Goal: Task Accomplishment & Management: Manage account settings

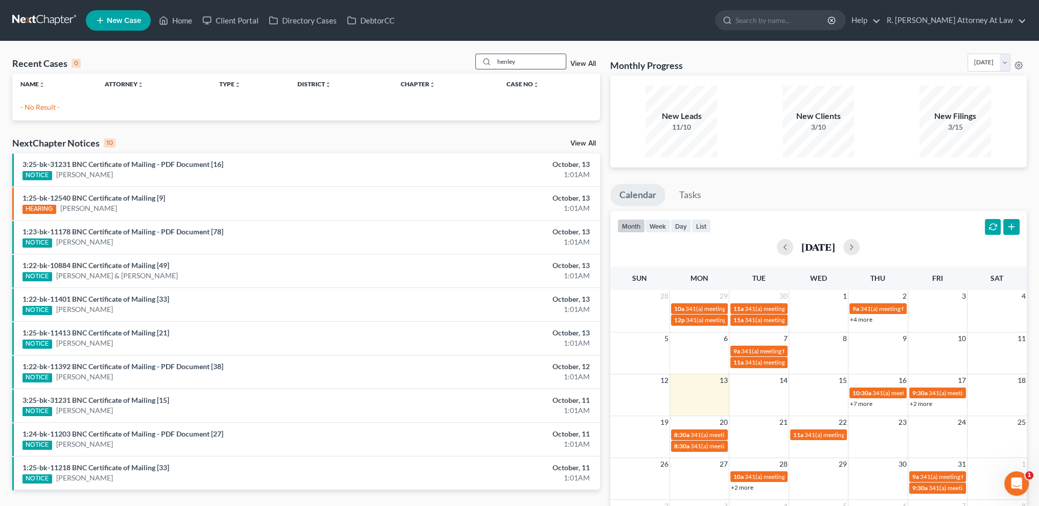
click at [518, 65] on input "henley" at bounding box center [530, 61] width 72 height 15
type input "h"
type input "warburton"
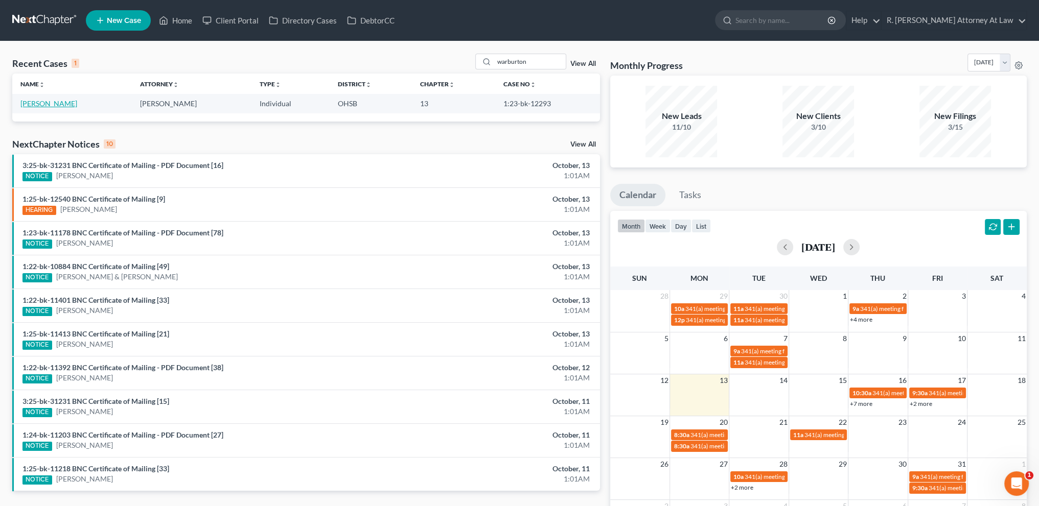
click at [63, 105] on link "[PERSON_NAME]" at bounding box center [48, 103] width 57 height 9
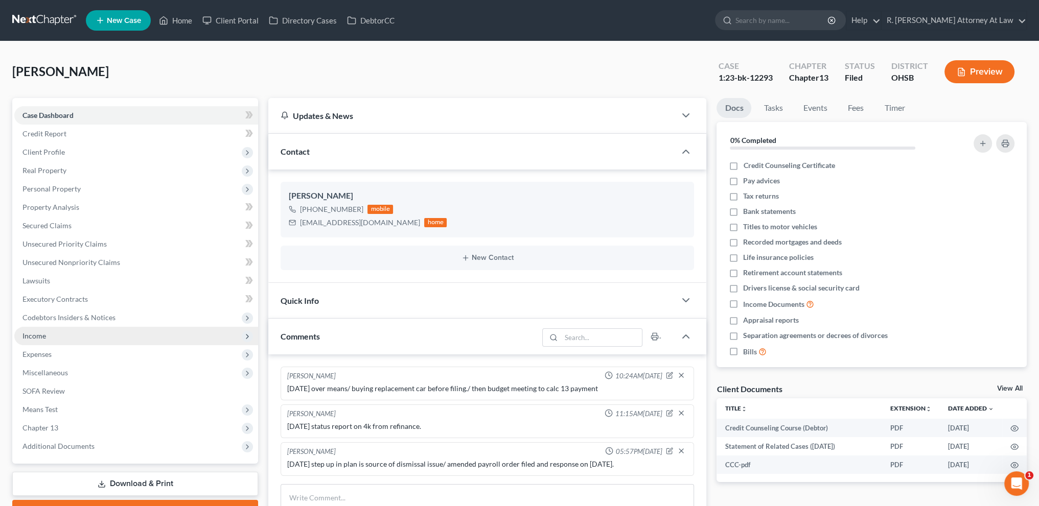
click at [49, 337] on span "Income" at bounding box center [136, 336] width 244 height 18
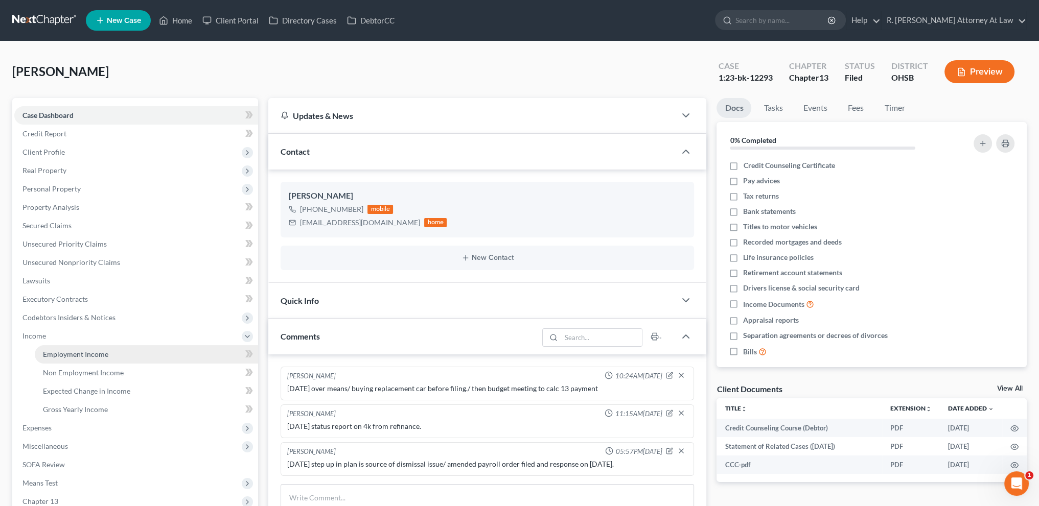
click at [60, 355] on span "Employment Income" at bounding box center [75, 354] width 65 height 9
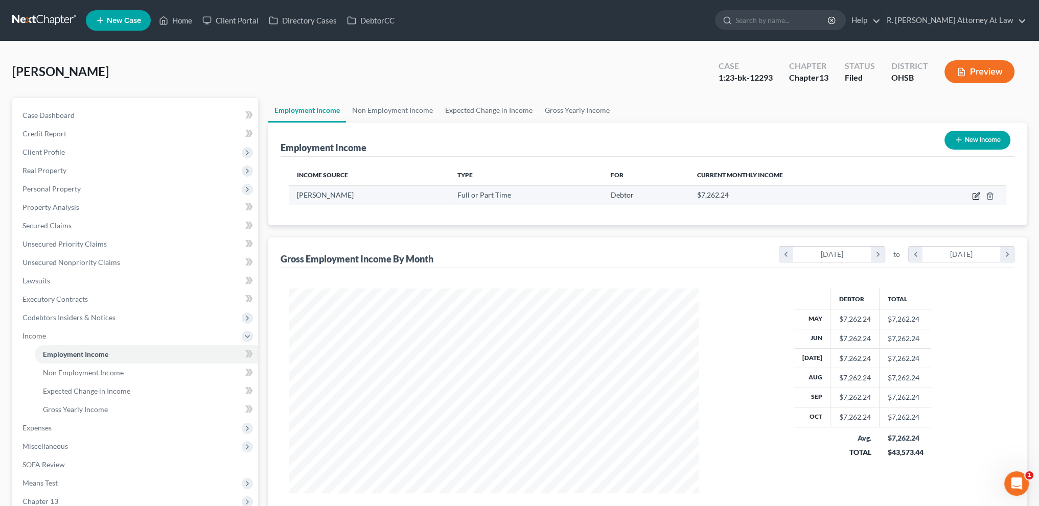
click at [977, 195] on icon "button" at bounding box center [976, 196] width 8 height 8
select select "0"
select select "36"
select select "0"
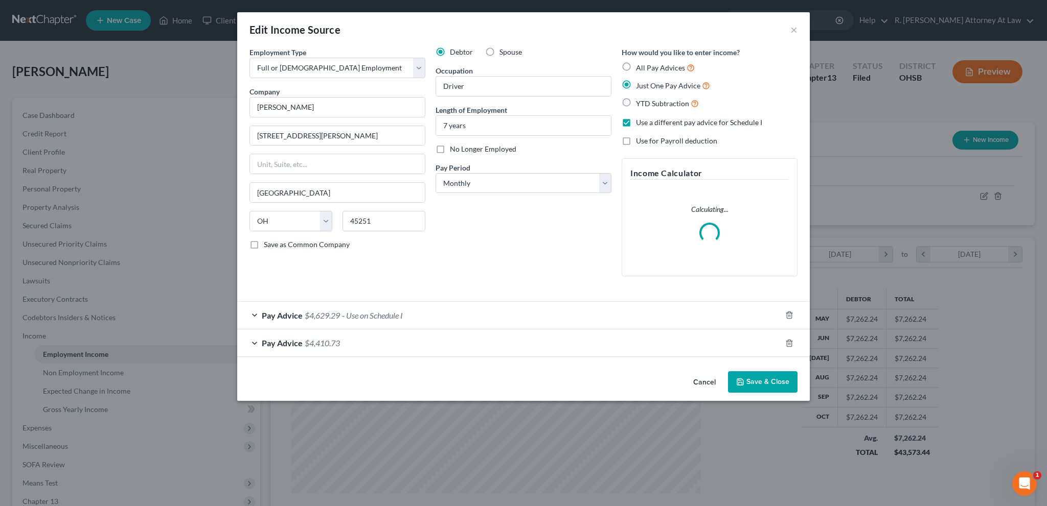
scroll to position [206, 433]
click at [439, 314] on div "Pay Advice $4,629.29 - Use on Schedule I" at bounding box center [509, 315] width 544 height 27
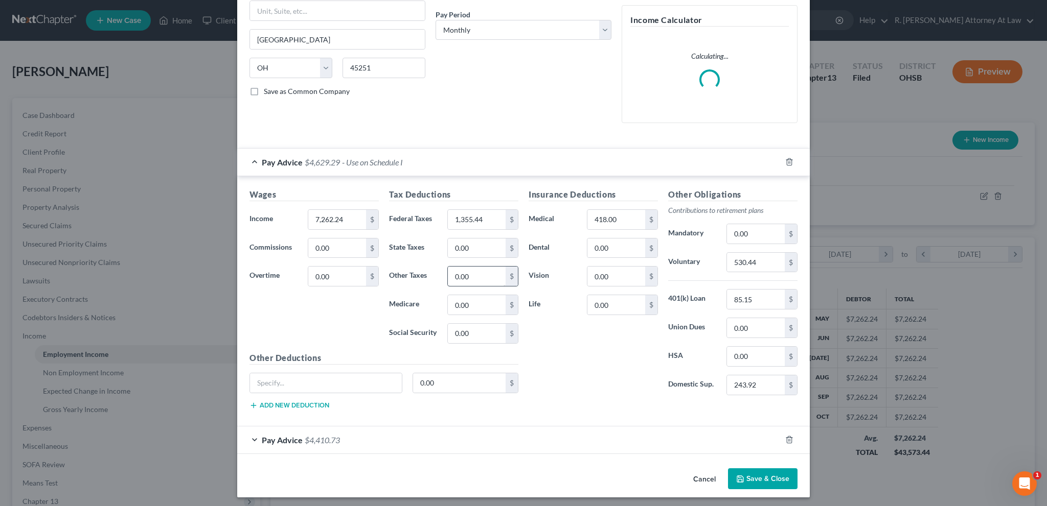
scroll to position [155, 0]
click at [745, 474] on button "Save & Close" at bounding box center [763, 477] width 70 height 21
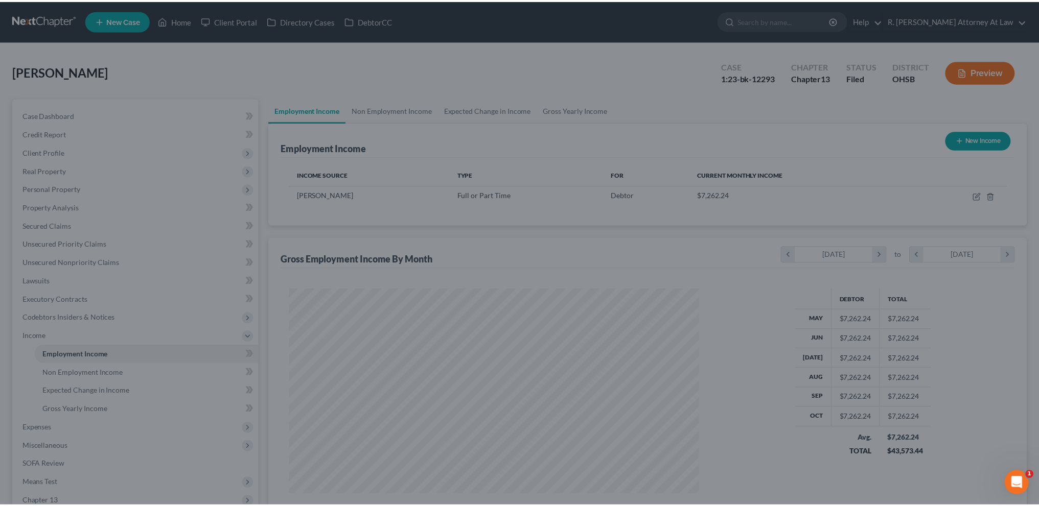
scroll to position [510880, 510654]
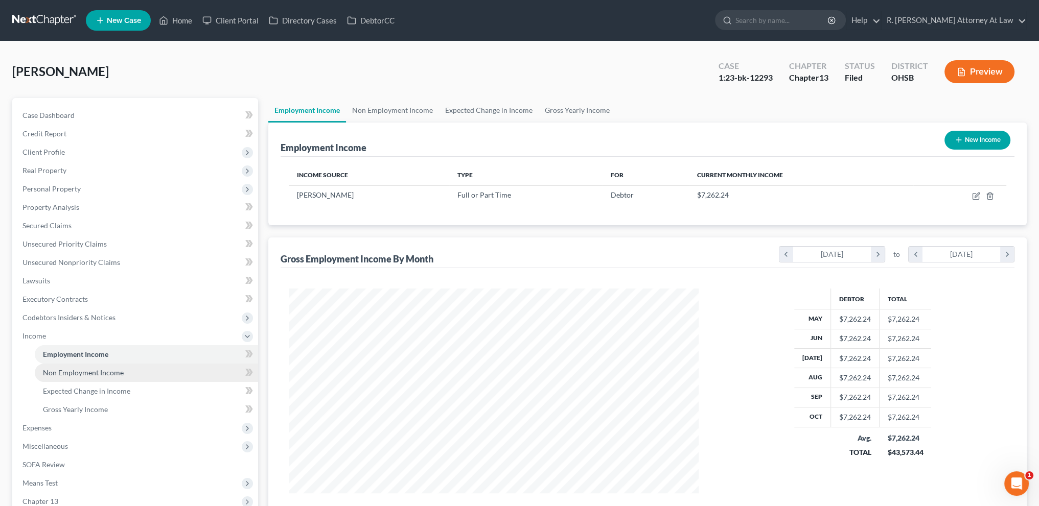
click at [93, 376] on span "Non Employment Income" at bounding box center [83, 372] width 81 height 9
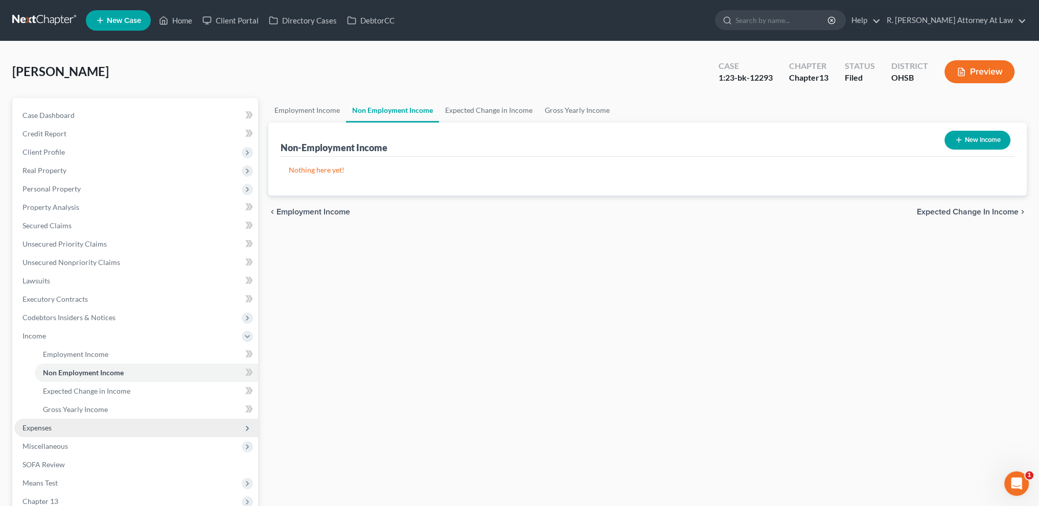
click at [48, 428] on span "Expenses" at bounding box center [36, 428] width 29 height 9
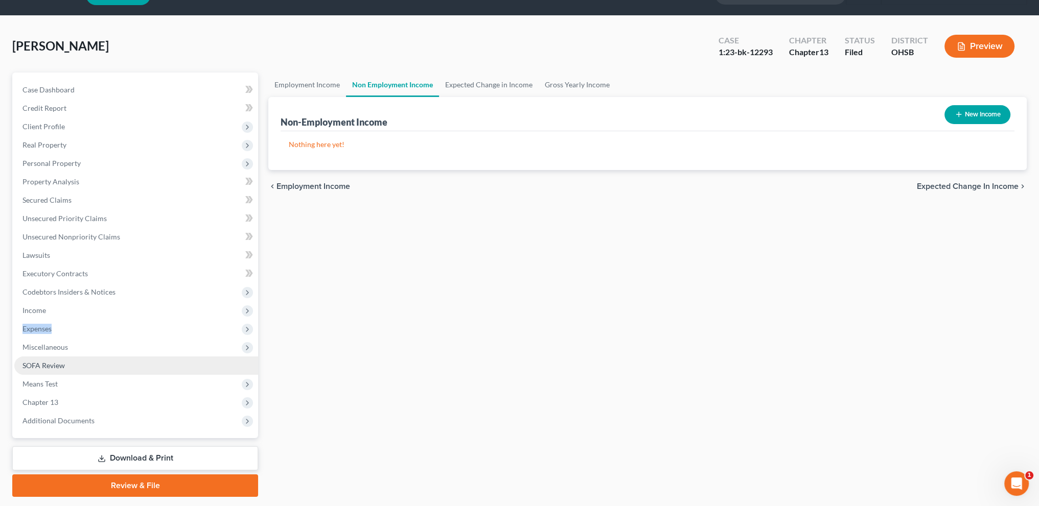
scroll to position [54, 0]
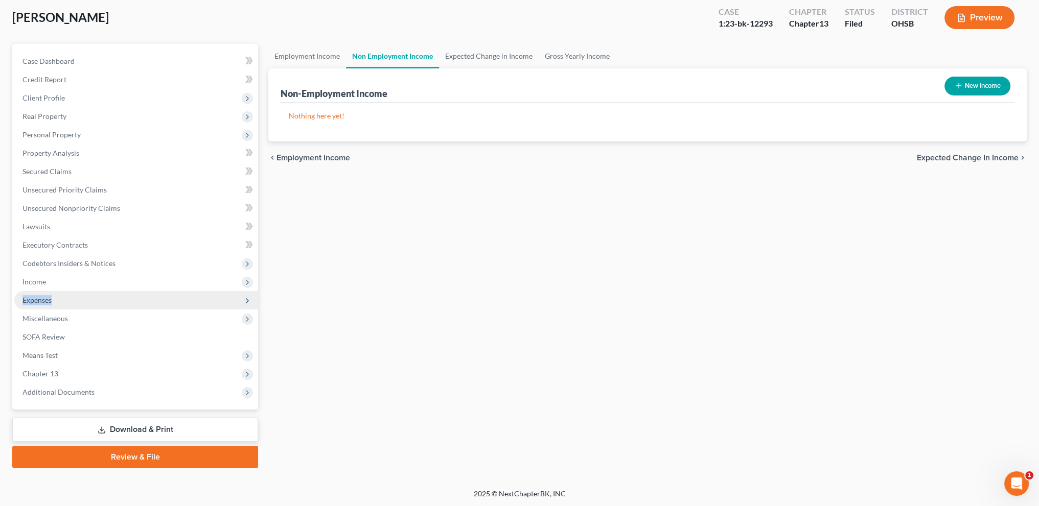
click at [47, 303] on span "Expenses" at bounding box center [36, 300] width 29 height 9
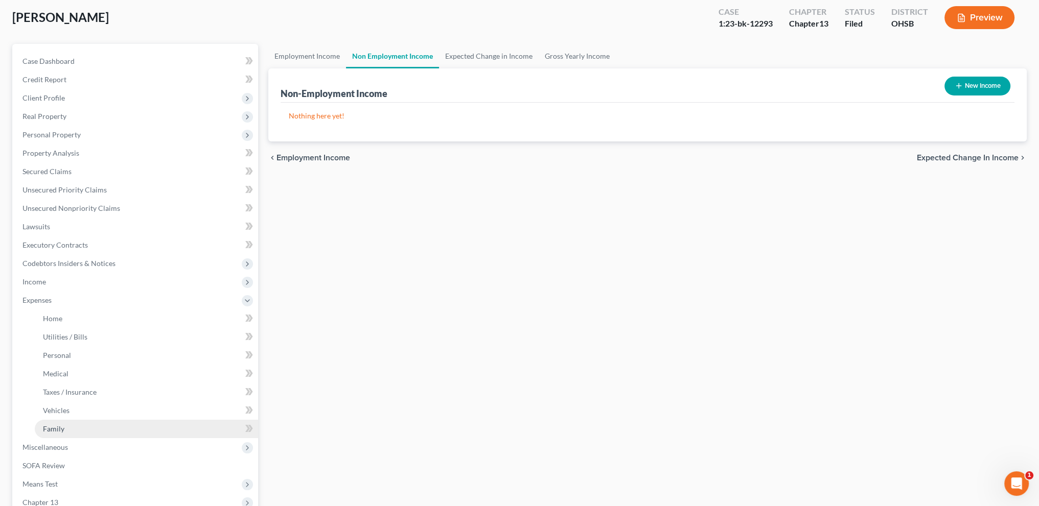
click at [55, 426] on span "Family" at bounding box center [53, 429] width 21 height 9
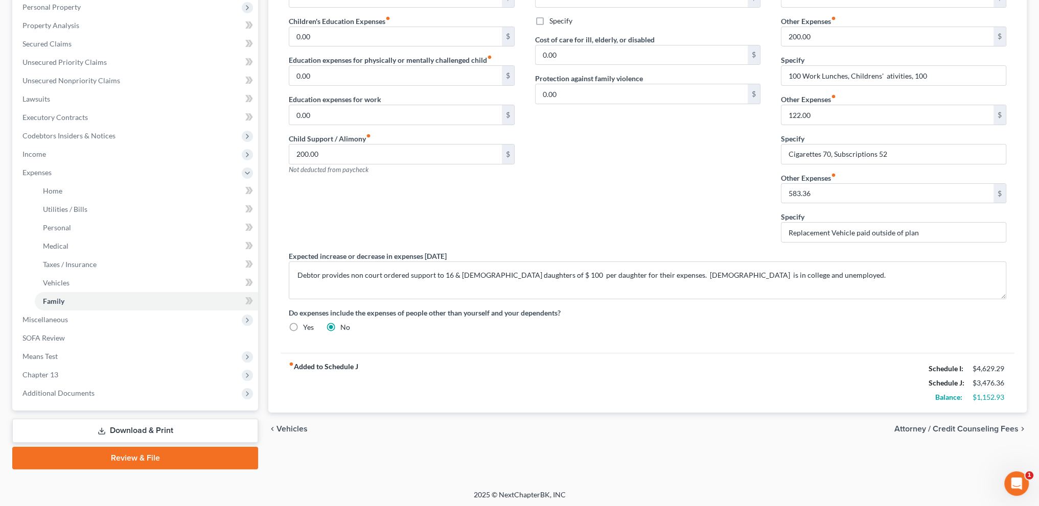
scroll to position [183, 0]
click at [117, 429] on link "Download & Print" at bounding box center [135, 430] width 246 height 24
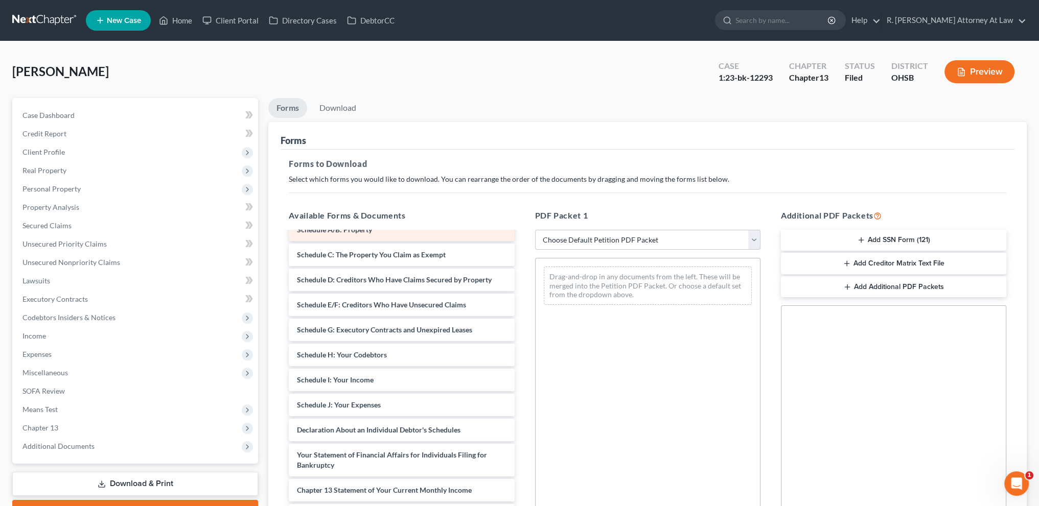
scroll to position [192, 0]
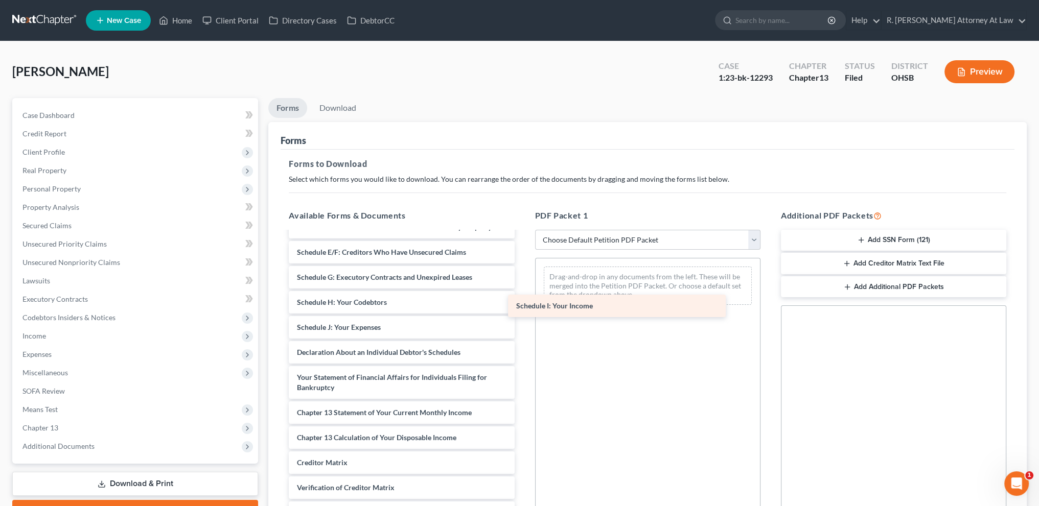
drag, startPoint x: 337, startPoint y: 330, endPoint x: 584, endPoint y: 290, distance: 250.5
click at [522, 295] on div "Schedule I: Your Income Credit Counseling Course (Debtor) Statement of Related …" at bounding box center [402, 300] width 242 height 519
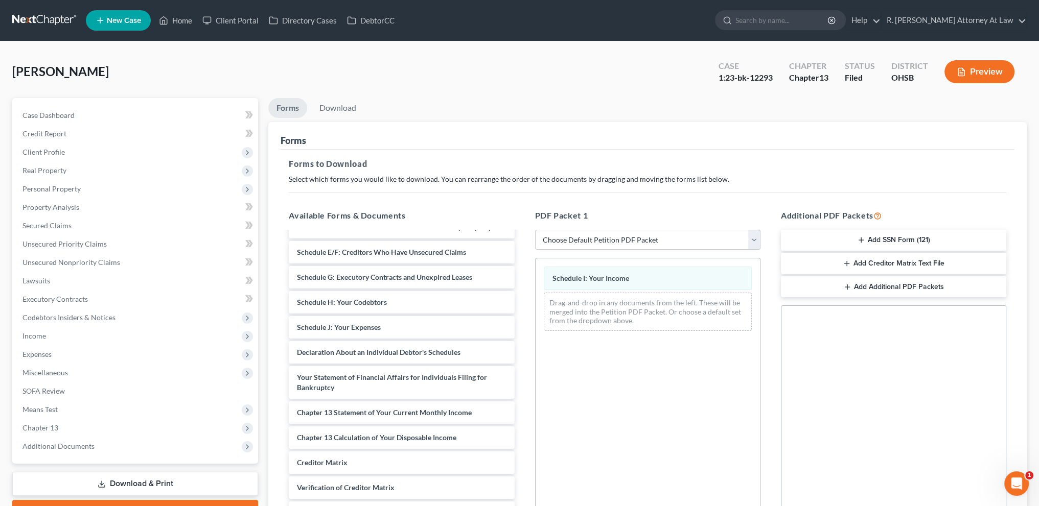
click at [371, 326] on div "Credit Counseling Course (Debtor) Statement of Related Cases ([DATE]) CCC-pdf V…" at bounding box center [402, 300] width 242 height 519
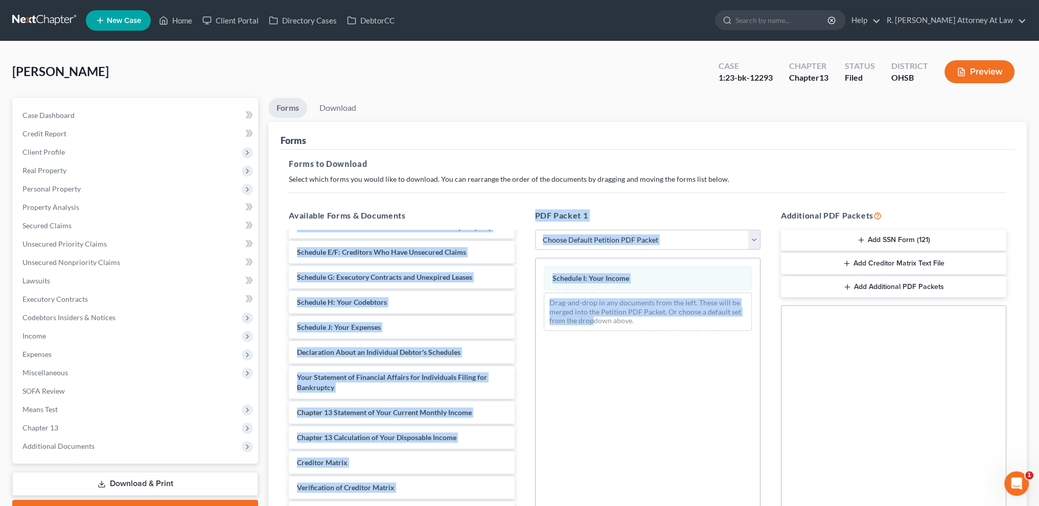
drag, startPoint x: 368, startPoint y: 324, endPoint x: 593, endPoint y: 316, distance: 225.0
click at [591, 316] on div "Drag-and-drop in any documents from the left. These will be merged into the Pet…" at bounding box center [648, 312] width 208 height 38
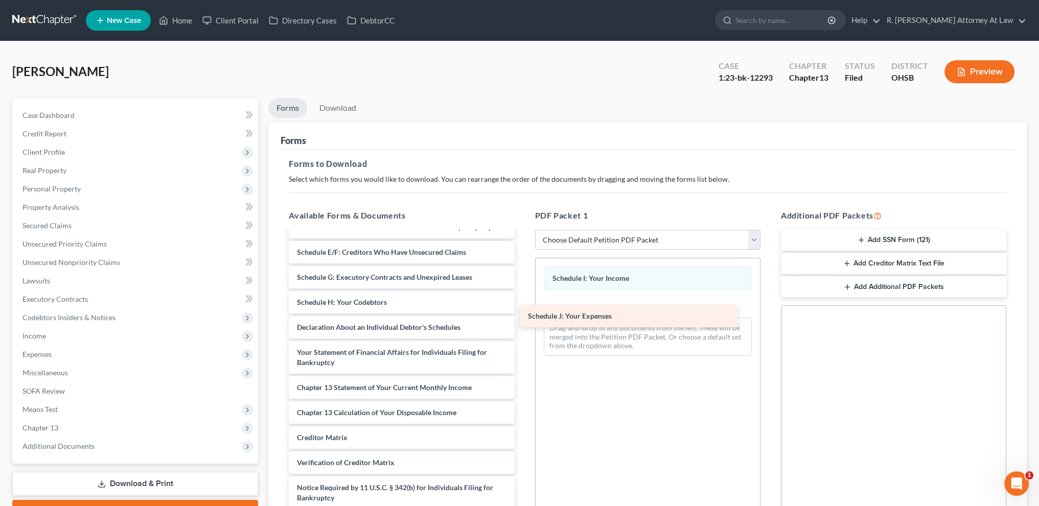
drag, startPoint x: 353, startPoint y: 332, endPoint x: 609, endPoint y: 314, distance: 257.2
click at [522, 314] on div "Schedule J: Your Expenses Credit Counseling Course (Debtor) Statement of Relate…" at bounding box center [402, 288] width 242 height 494
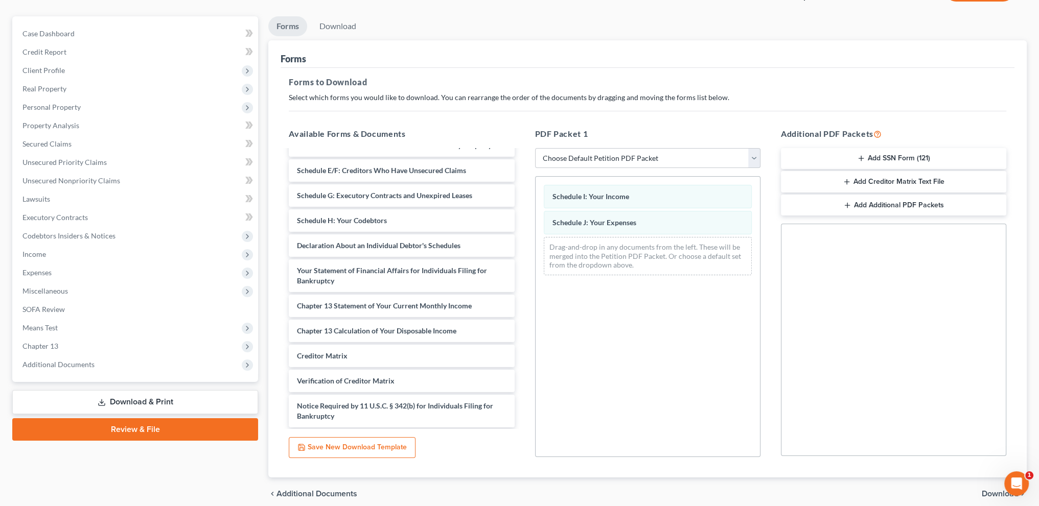
scroll to position [124, 0]
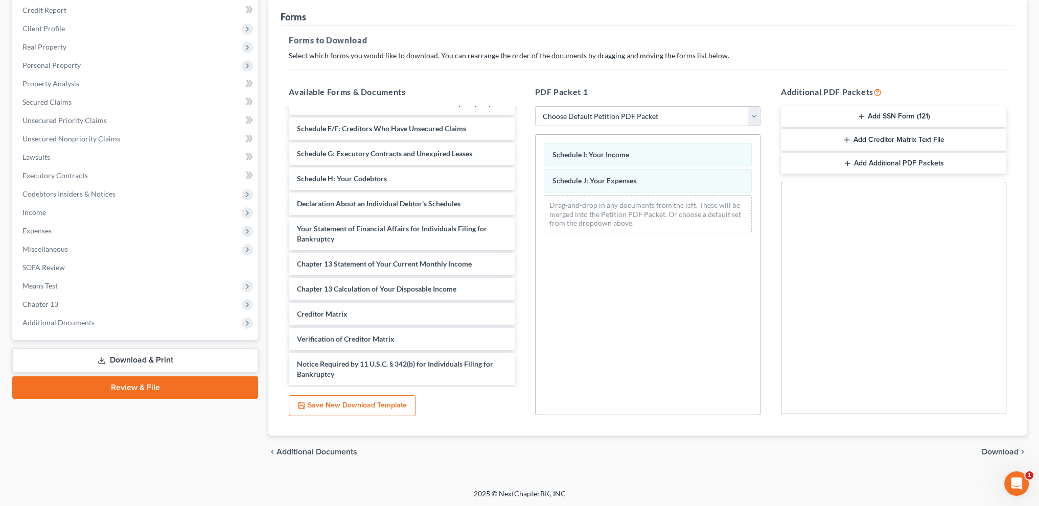
click at [997, 451] on span "Download" at bounding box center [1000, 452] width 37 height 8
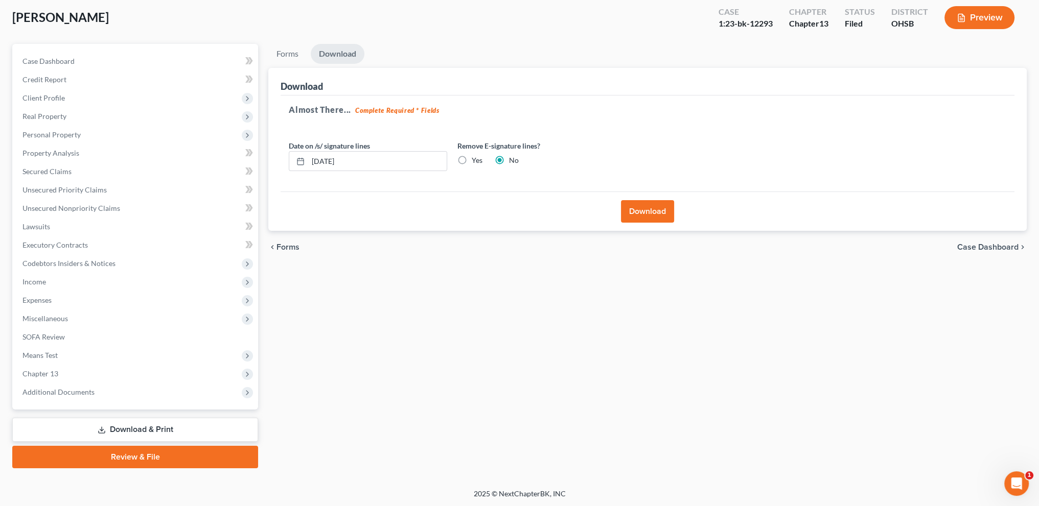
click at [651, 213] on button "Download" at bounding box center [647, 211] width 53 height 22
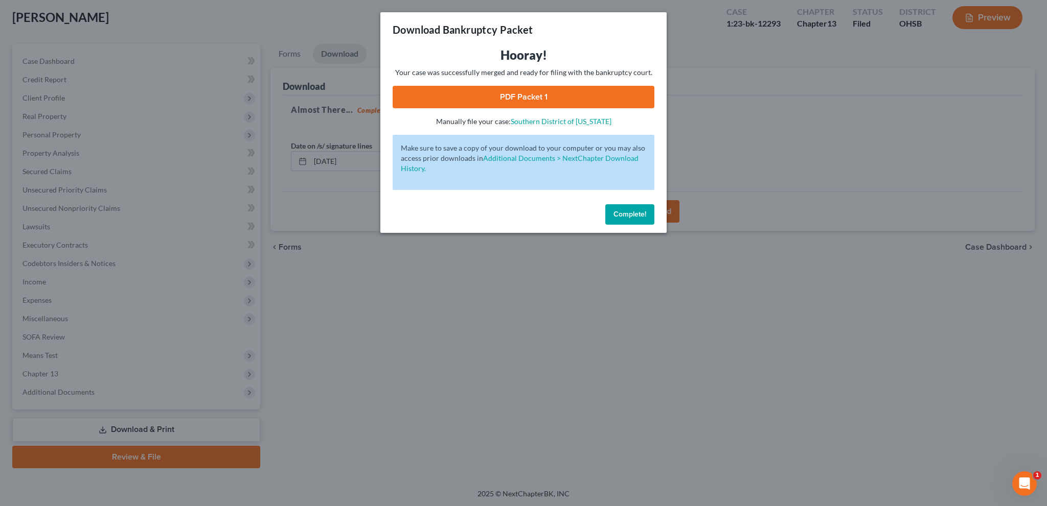
click at [522, 93] on link "PDF Packet 1" at bounding box center [524, 97] width 262 height 22
click at [641, 211] on button "Complete!" at bounding box center [629, 214] width 49 height 20
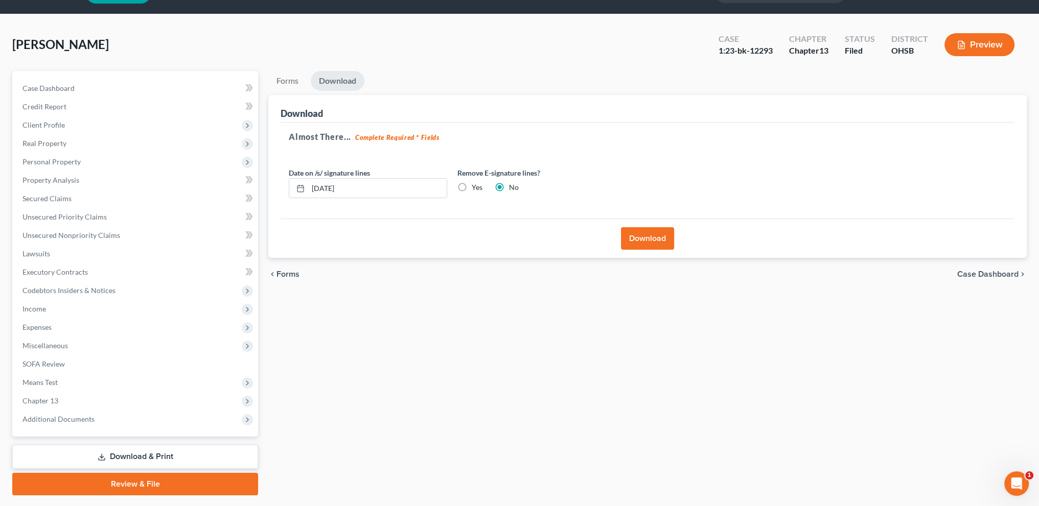
scroll to position [0, 0]
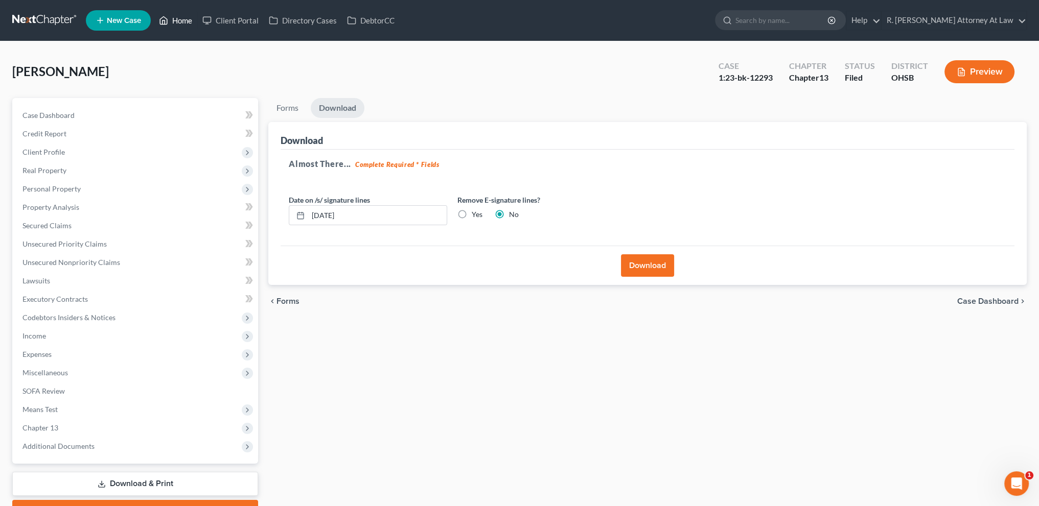
click at [182, 19] on link "Home" at bounding box center [175, 20] width 43 height 18
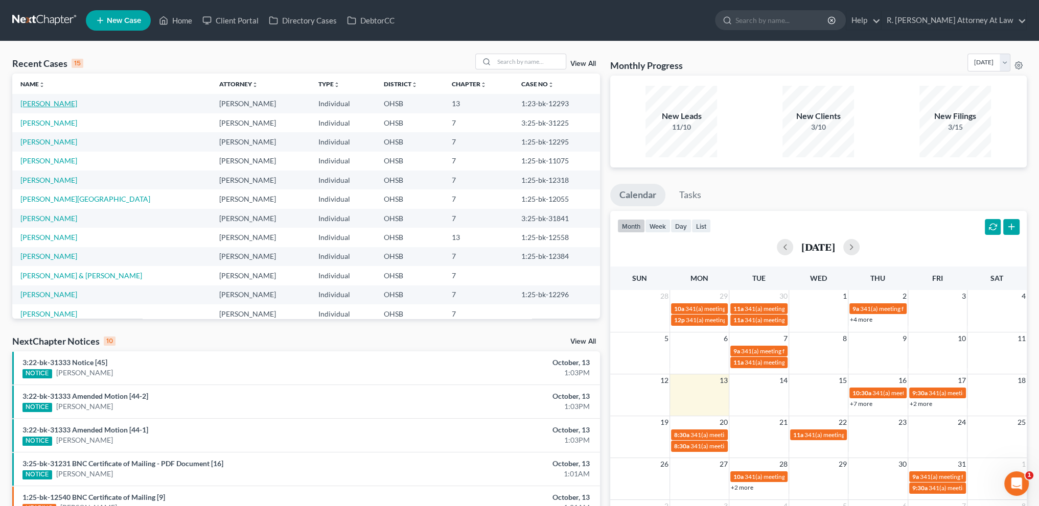
click at [45, 105] on link "[PERSON_NAME]" at bounding box center [48, 103] width 57 height 9
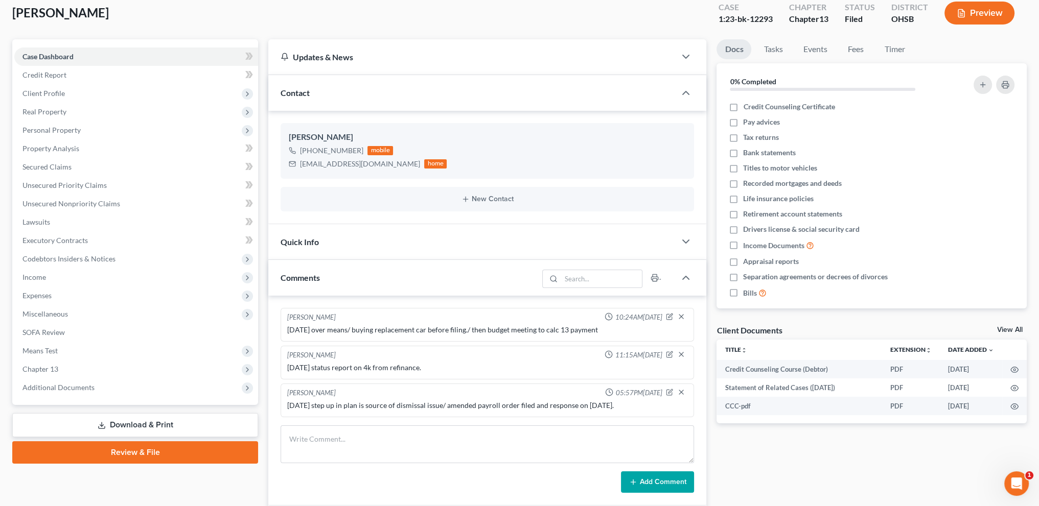
scroll to position [243, 0]
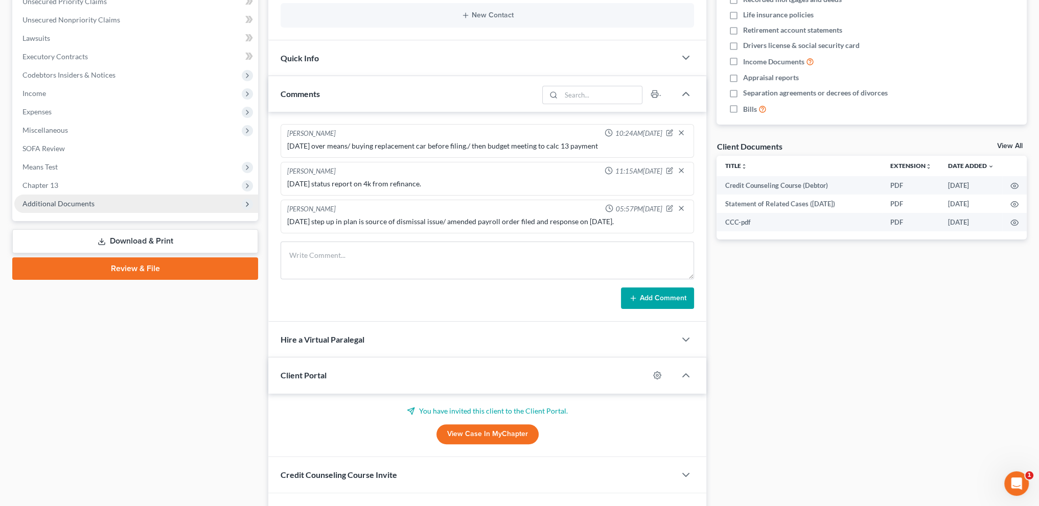
click at [43, 202] on span "Additional Documents" at bounding box center [58, 203] width 72 height 9
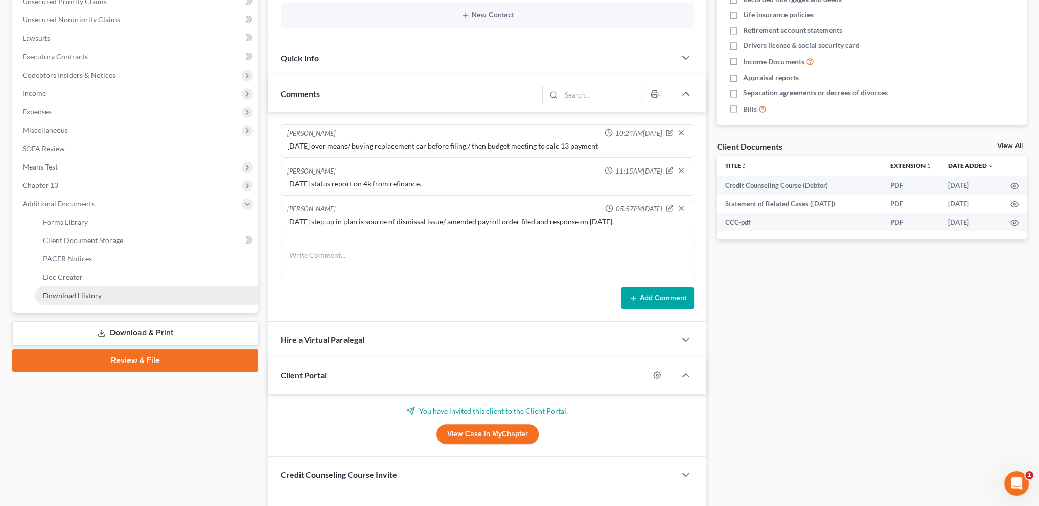
click at [64, 292] on span "Download History" at bounding box center [72, 295] width 59 height 9
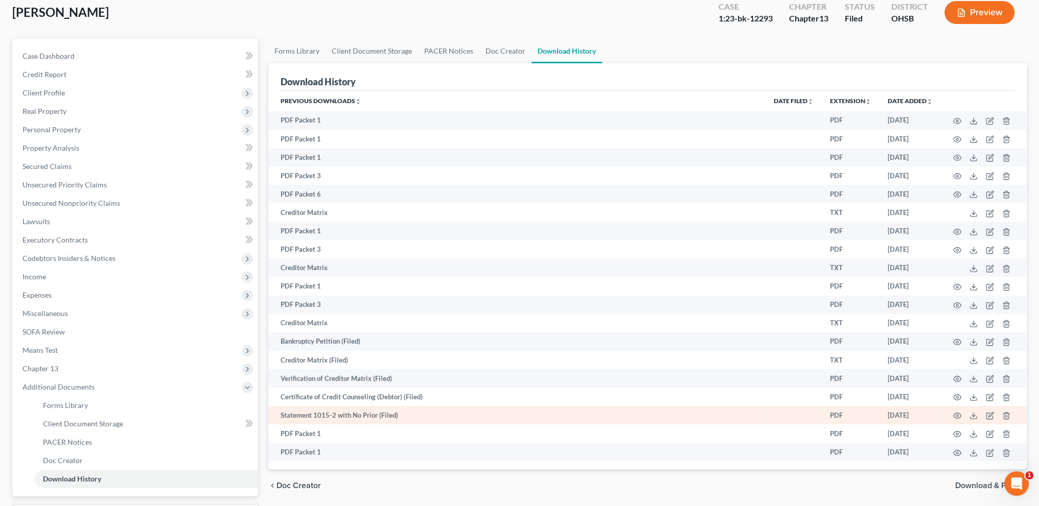
scroll to position [146, 0]
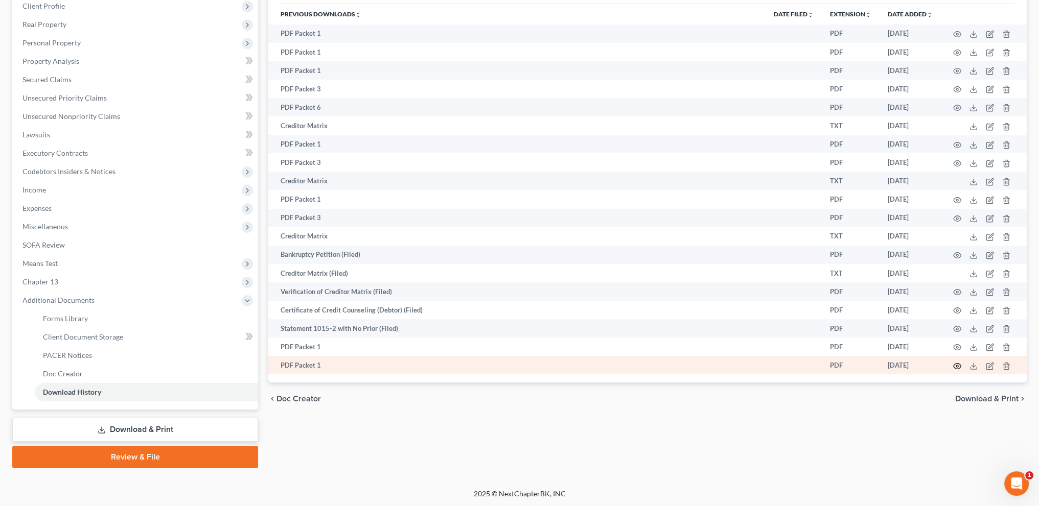
click at [960, 369] on icon "button" at bounding box center [958, 366] width 8 height 6
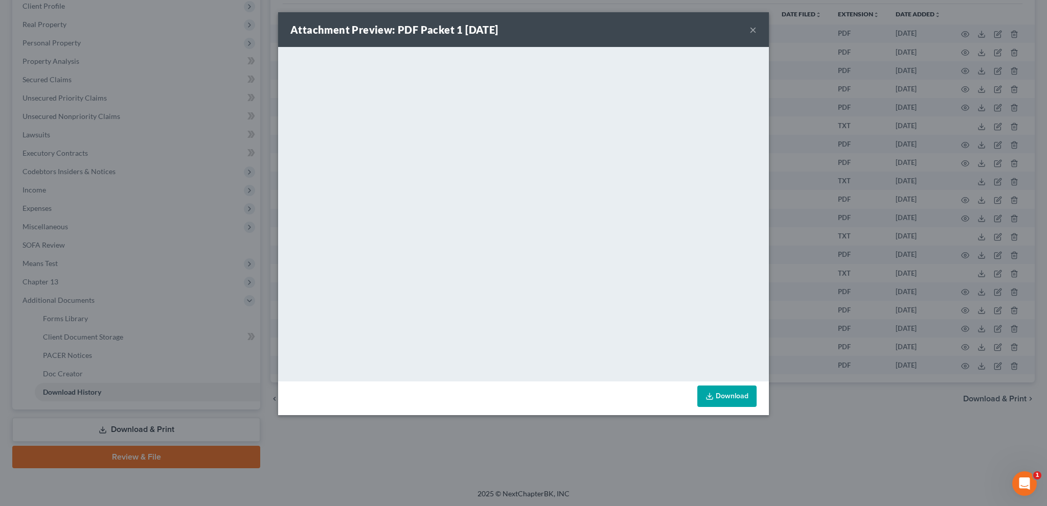
click at [753, 31] on button "×" at bounding box center [752, 30] width 7 height 12
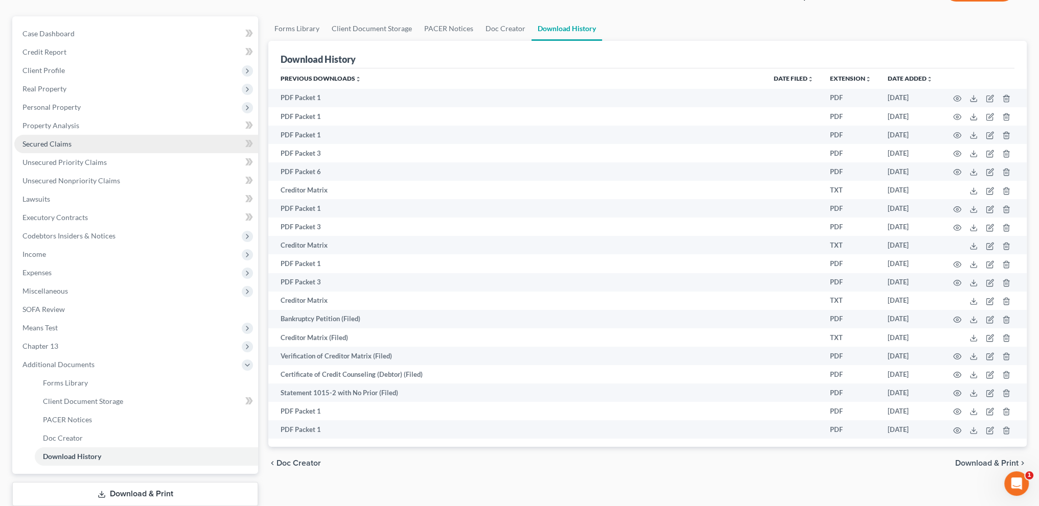
scroll to position [0, 0]
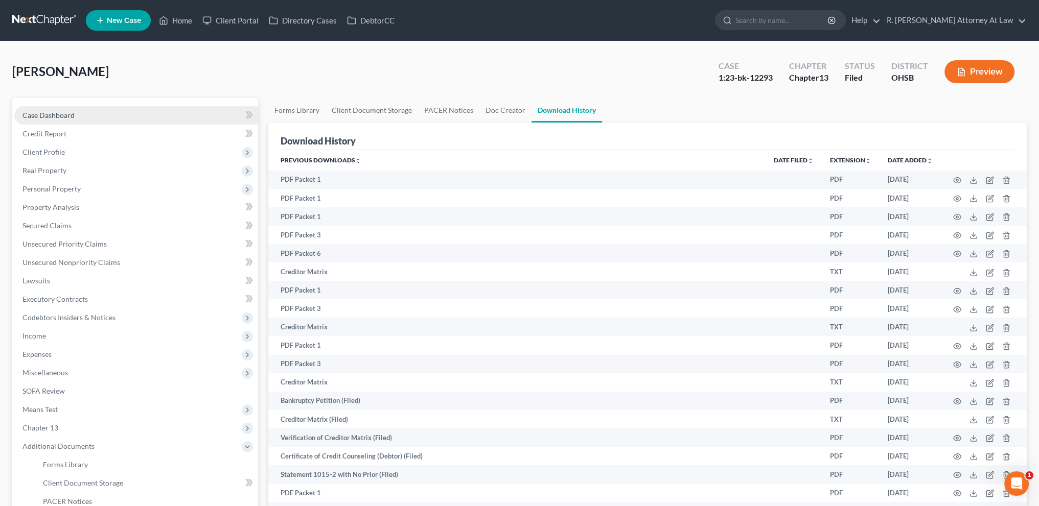
click at [38, 114] on span "Case Dashboard" at bounding box center [48, 115] width 52 height 9
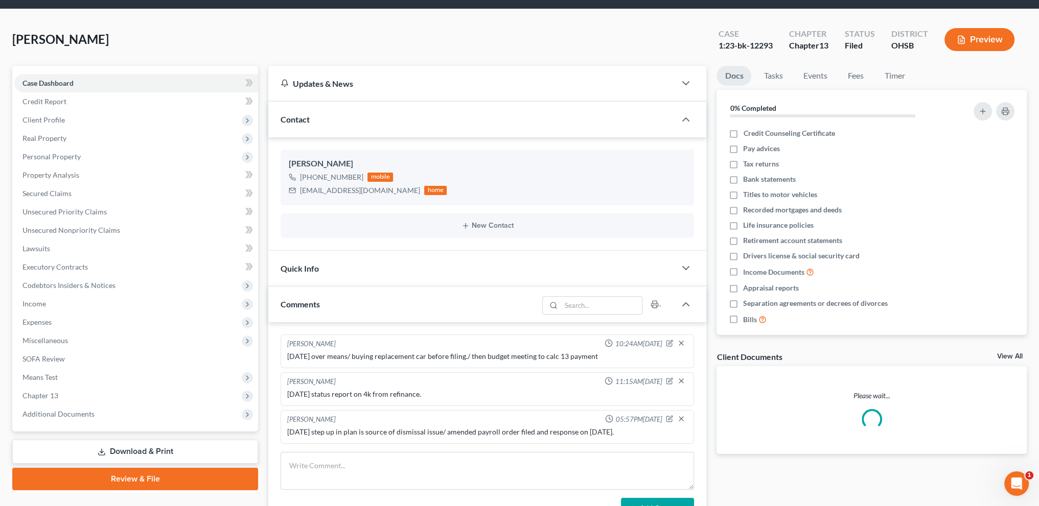
scroll to position [114, 0]
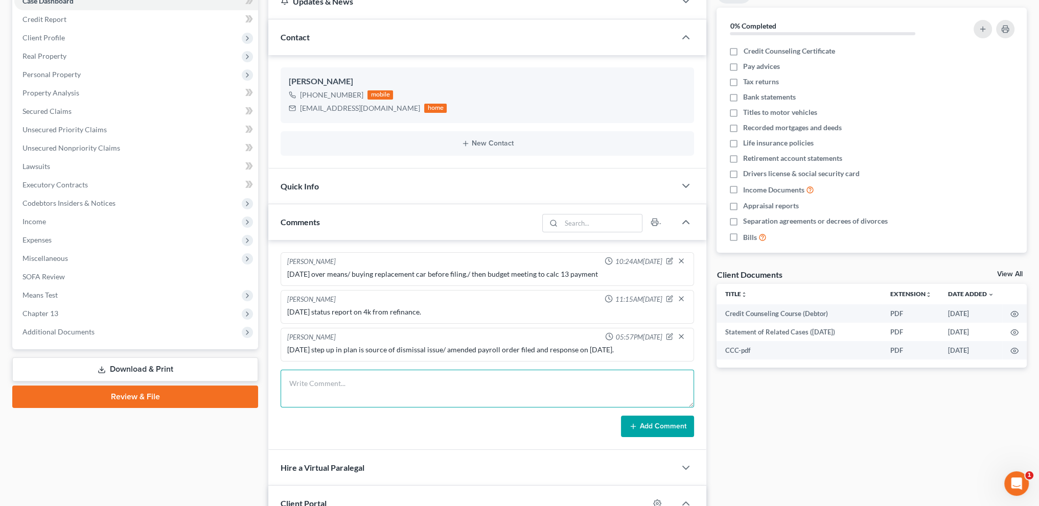
click at [323, 382] on textarea at bounding box center [487, 389] width 413 height 38
type textarea "[DATE] left message for [PERSON_NAME] / wont share email//"
